Goal: Information Seeking & Learning: Learn about a topic

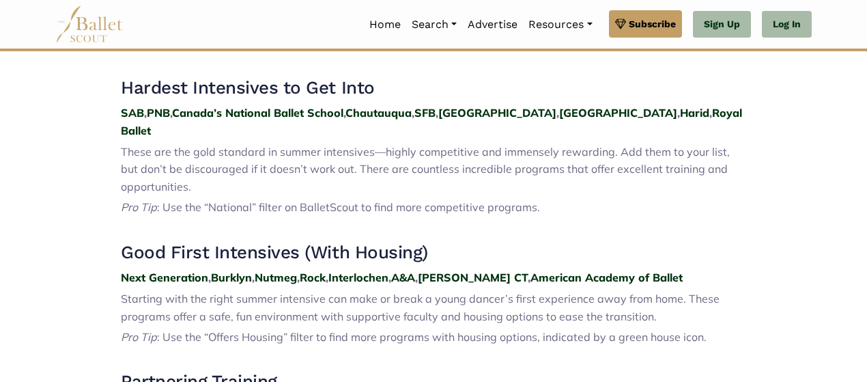
scroll to position [505, 0]
click at [541, 198] on p "Pro Tip : Use the “National” filter on BalletScout to find more competitive pro…" at bounding box center [433, 207] width 625 height 18
click at [524, 199] on span ": Use the “National” filter on BalletScout to find more competitive programs." at bounding box center [348, 206] width 383 height 14
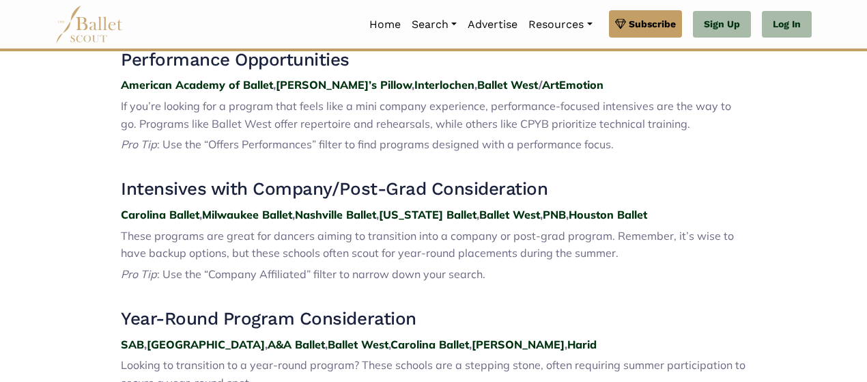
scroll to position [936, 0]
click at [552, 207] on strong "PNB" at bounding box center [554, 214] width 23 height 14
click at [414, 91] on strong "Interlochen" at bounding box center [444, 84] width 60 height 14
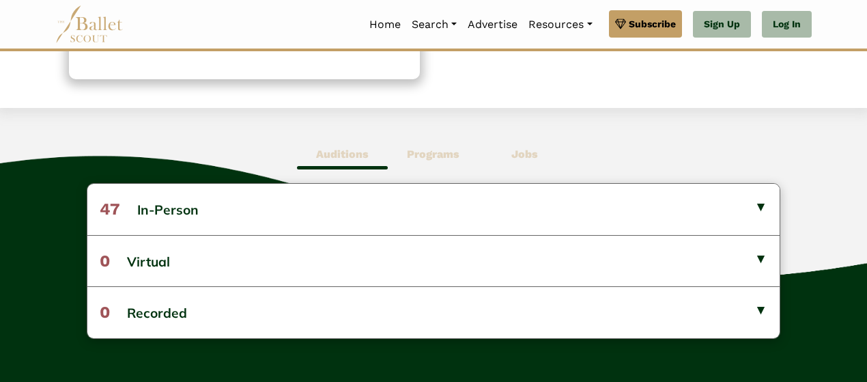
scroll to position [304, 0]
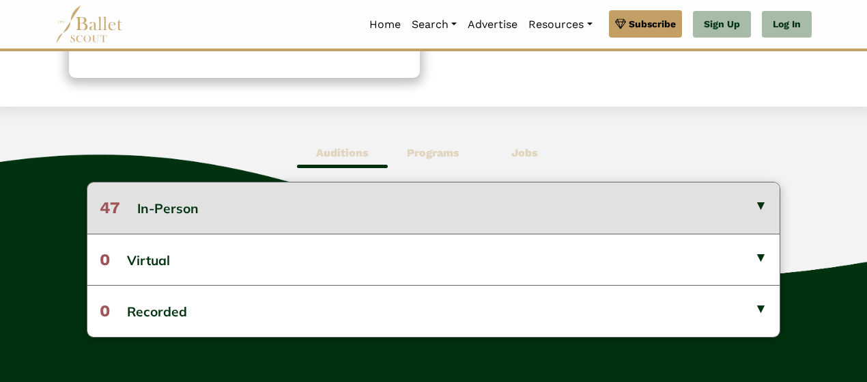
click at [251, 205] on button "47 In-Person" at bounding box center [433, 207] width 692 height 51
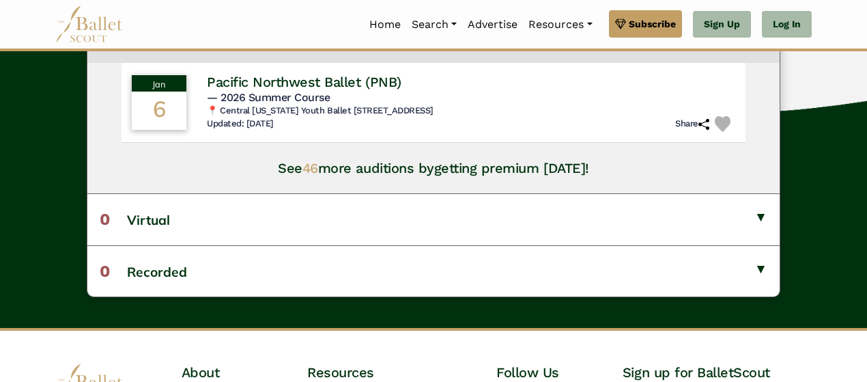
scroll to position [483, 0]
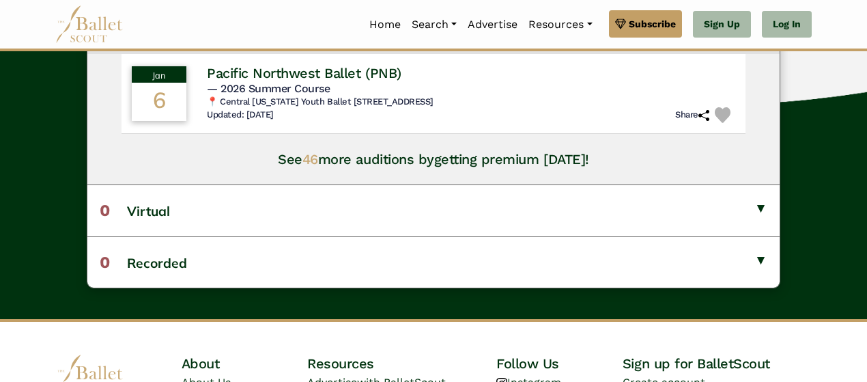
click at [313, 160] on span "46" at bounding box center [310, 159] width 16 height 16
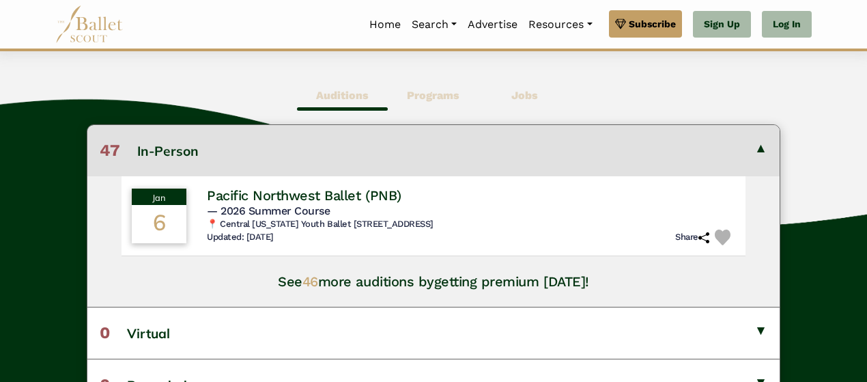
scroll to position [360, 0]
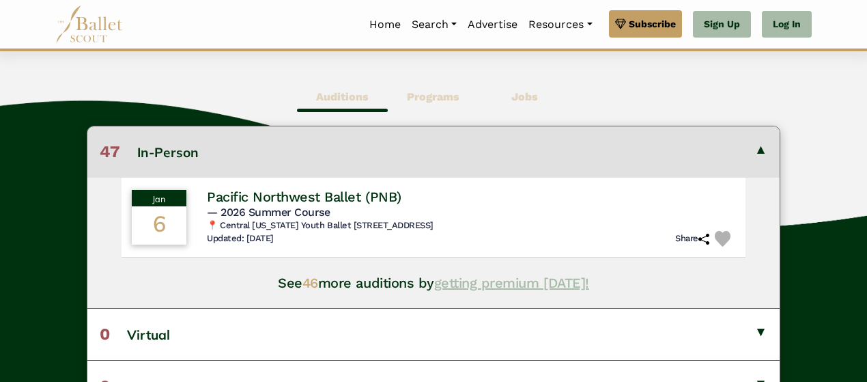
click at [500, 278] on link "getting premium today!" at bounding box center [511, 282] width 155 height 16
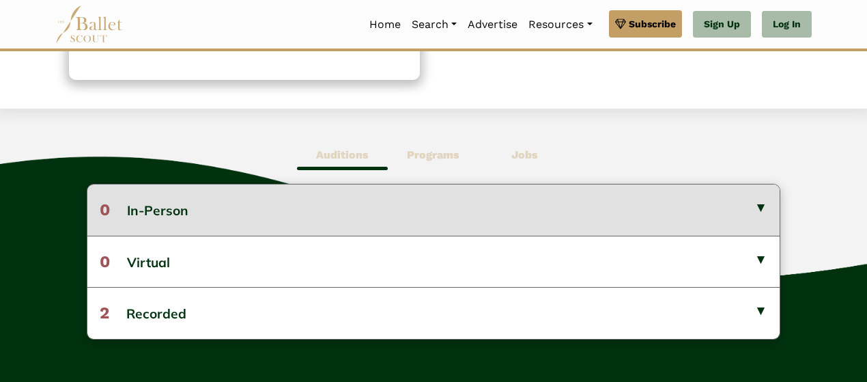
scroll to position [304, 0]
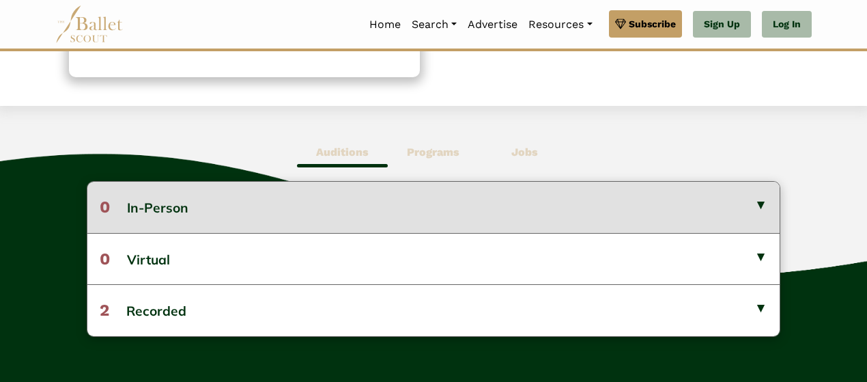
click at [601, 202] on button "0 In-Person" at bounding box center [433, 207] width 692 height 51
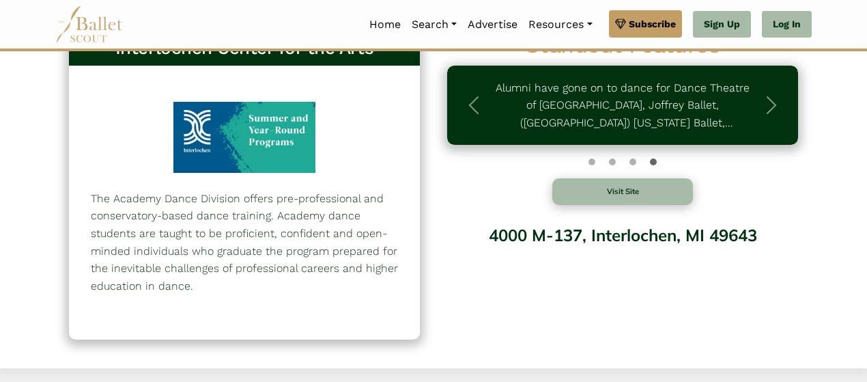
scroll to position [0, 0]
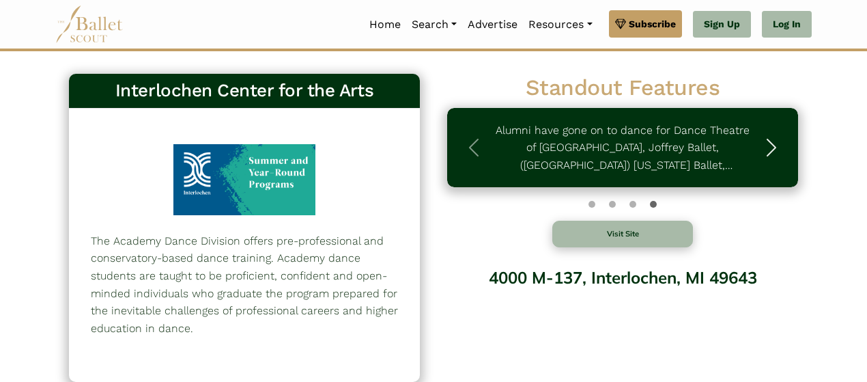
click at [761, 141] on span "button" at bounding box center [771, 148] width 22 height 22
click at [669, 227] on button "Visit Site" at bounding box center [622, 233] width 141 height 27
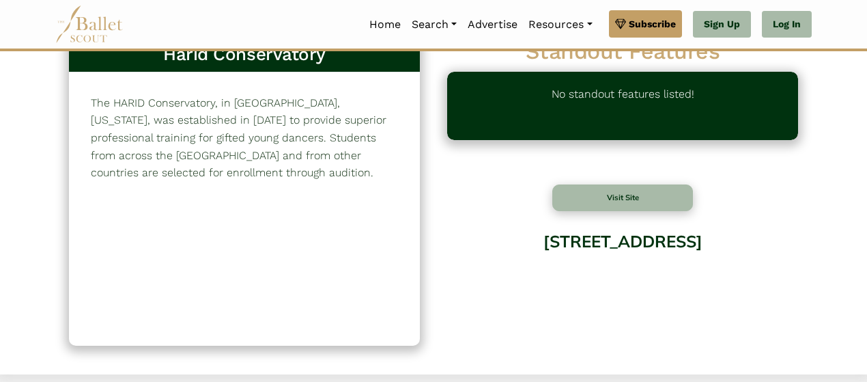
scroll to position [37, 0]
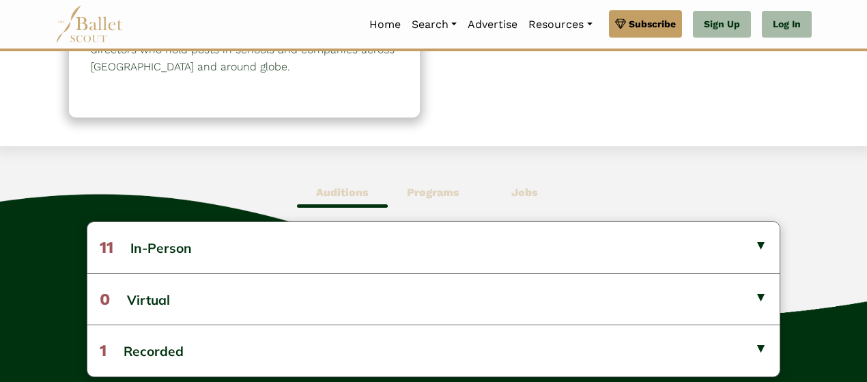
scroll to position [268, 0]
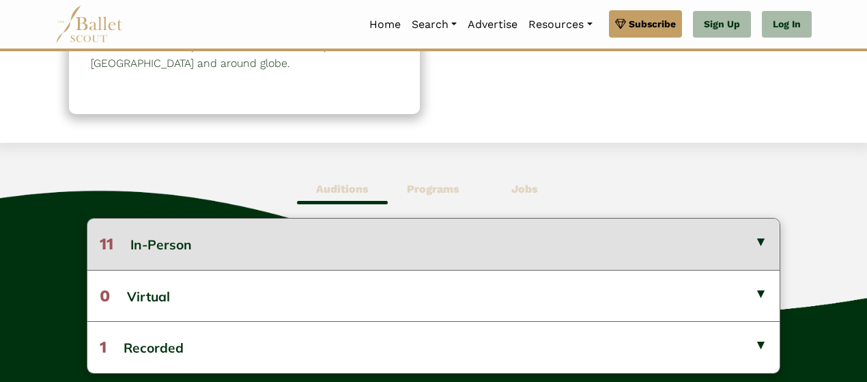
click at [758, 239] on button "11 In-Person" at bounding box center [433, 243] width 692 height 51
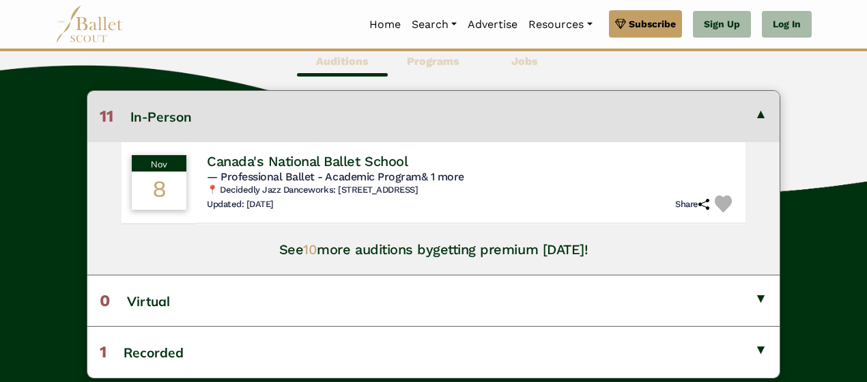
scroll to position [398, 0]
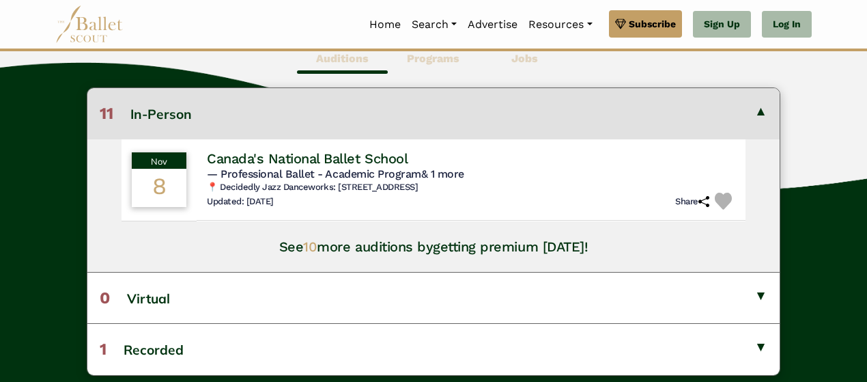
click at [312, 249] on span "10" at bounding box center [310, 246] width 14 height 16
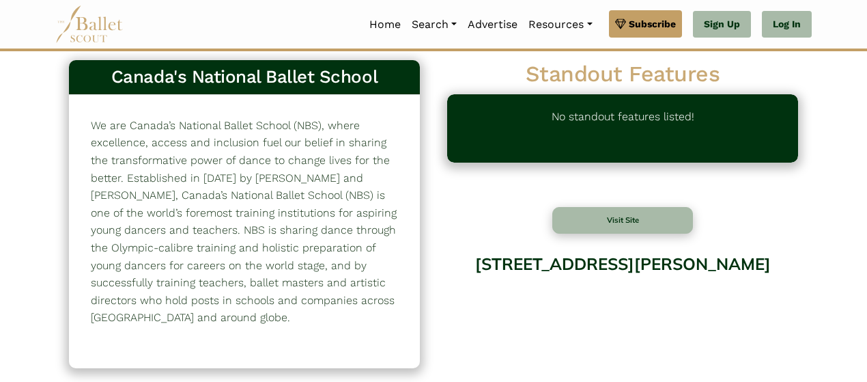
scroll to position [0, 0]
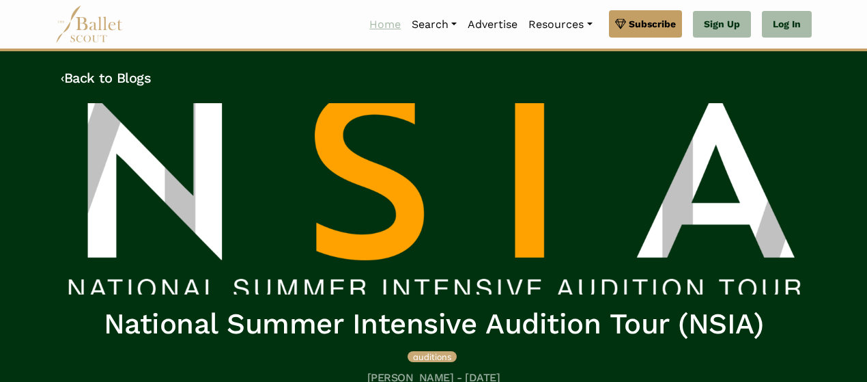
click at [374, 25] on link "Home" at bounding box center [385, 24] width 42 height 29
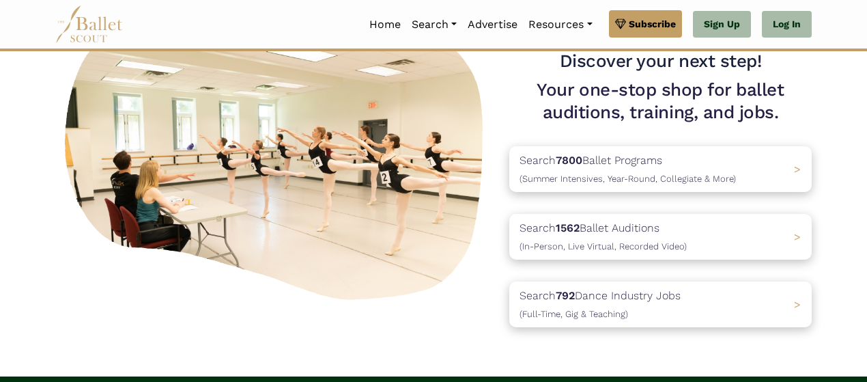
scroll to position [109, 0]
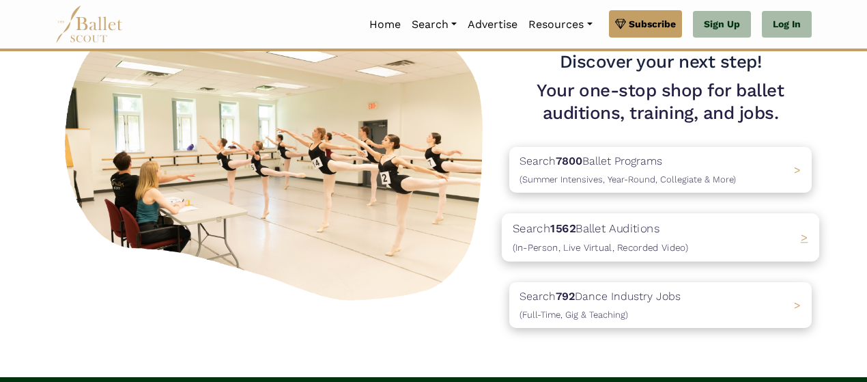
click at [561, 232] on b "1562" at bounding box center [562, 228] width 25 height 14
